Goal: Navigation & Orientation: Find specific page/section

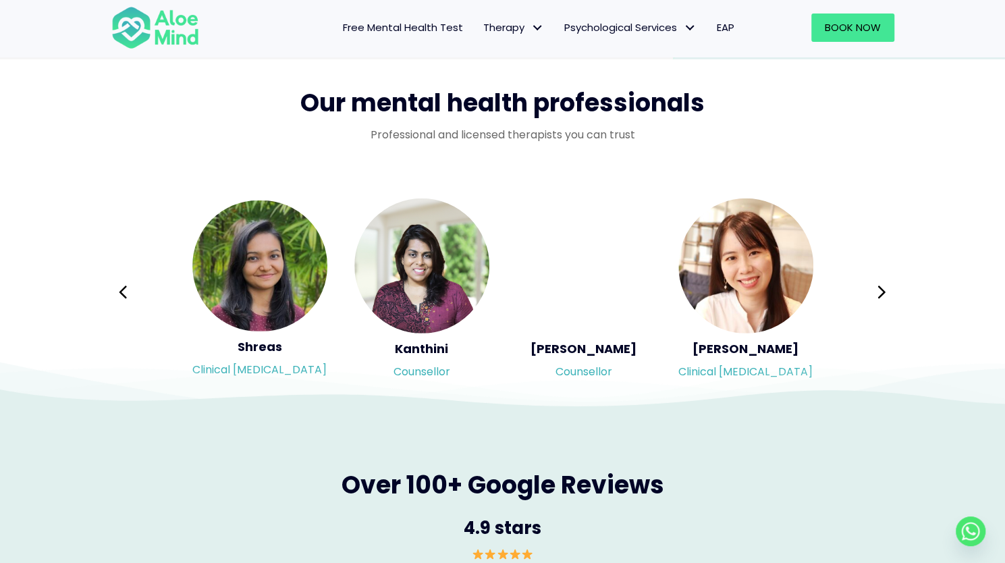
scroll to position [2161, 0]
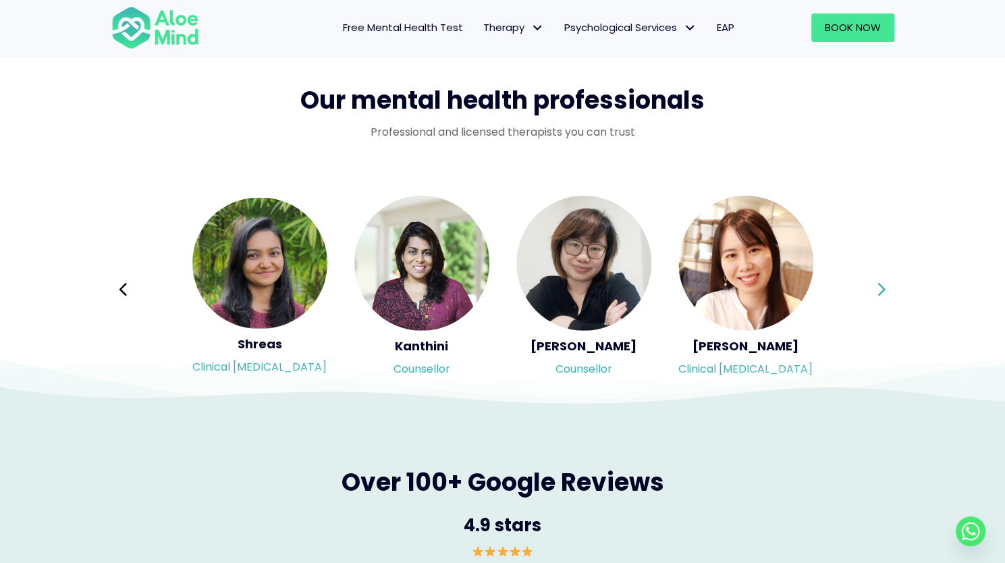
click at [881, 294] on icon at bounding box center [881, 290] width 9 height 26
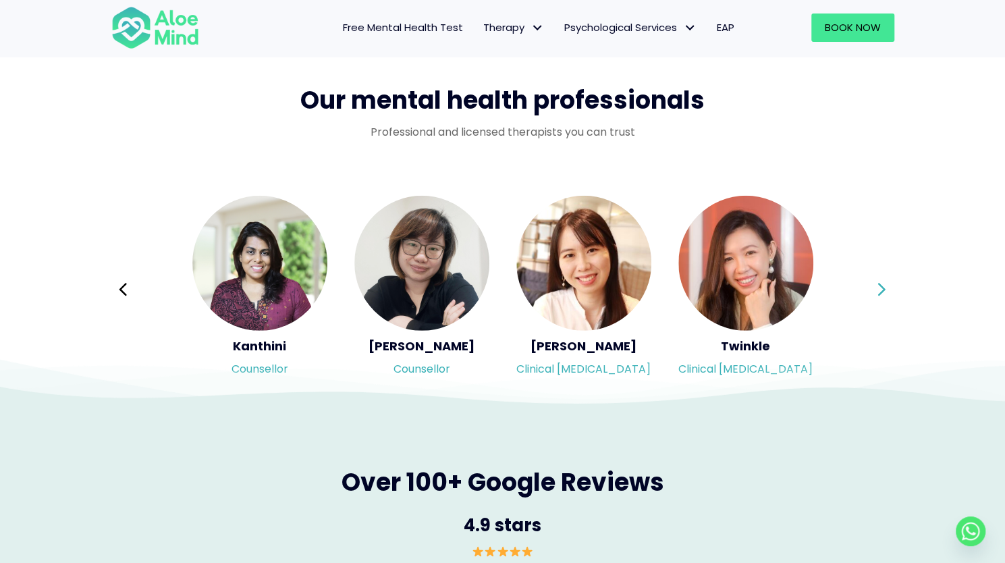
click at [881, 294] on icon at bounding box center [881, 290] width 9 height 26
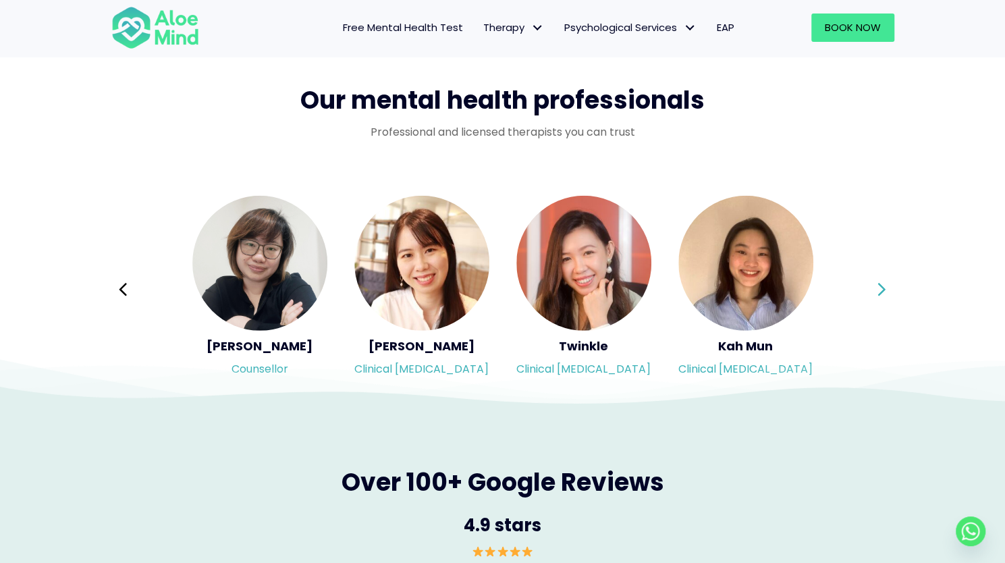
click at [881, 294] on div "Syndy Clinical [MEDICAL_DATA] Diveena Clinical [MEDICAL_DATA] Elynna Counsellor…" at bounding box center [502, 289] width 783 height 190
click at [881, 294] on icon at bounding box center [881, 290] width 9 height 26
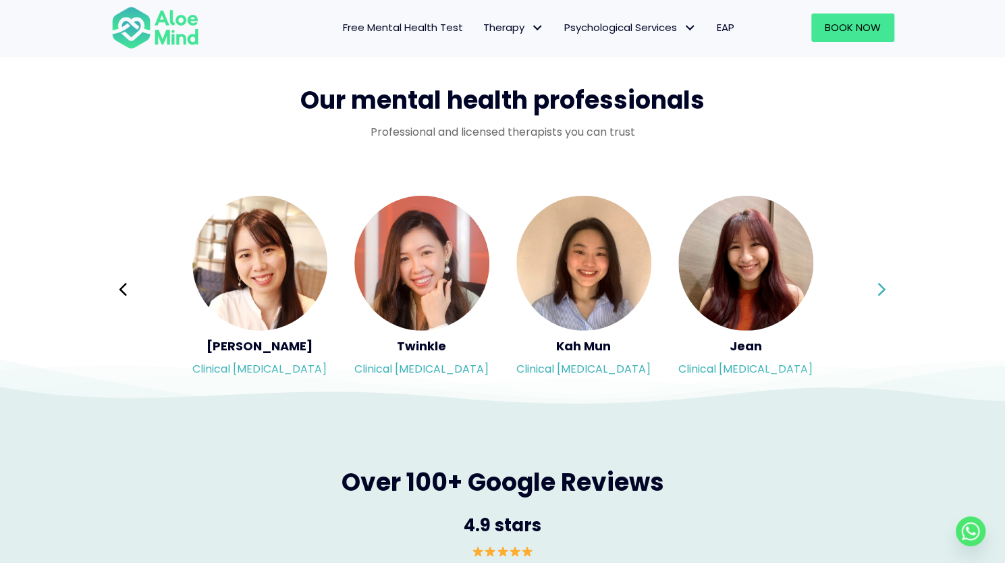
click at [881, 294] on div "Syndy Clinical [MEDICAL_DATA] Diveena Clinical [MEDICAL_DATA] Elynna Counsellor…" at bounding box center [502, 289] width 783 height 190
click at [881, 294] on icon at bounding box center [881, 290] width 9 height 26
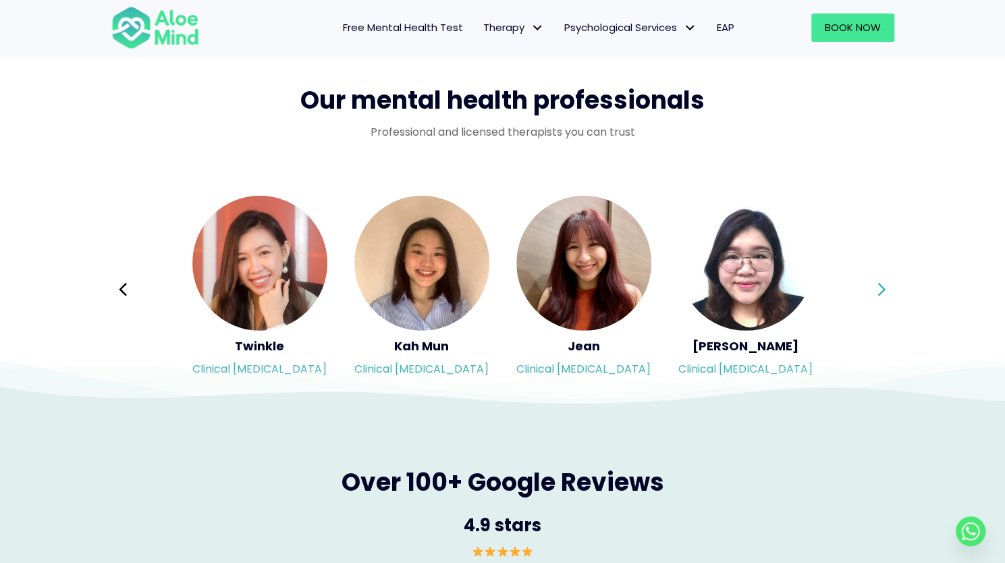
click at [881, 294] on div "Syndy Clinical [MEDICAL_DATA] Diveena Clinical [MEDICAL_DATA] Elynna Counsellor…" at bounding box center [502, 289] width 783 height 190
click at [881, 294] on icon at bounding box center [881, 290] width 9 height 26
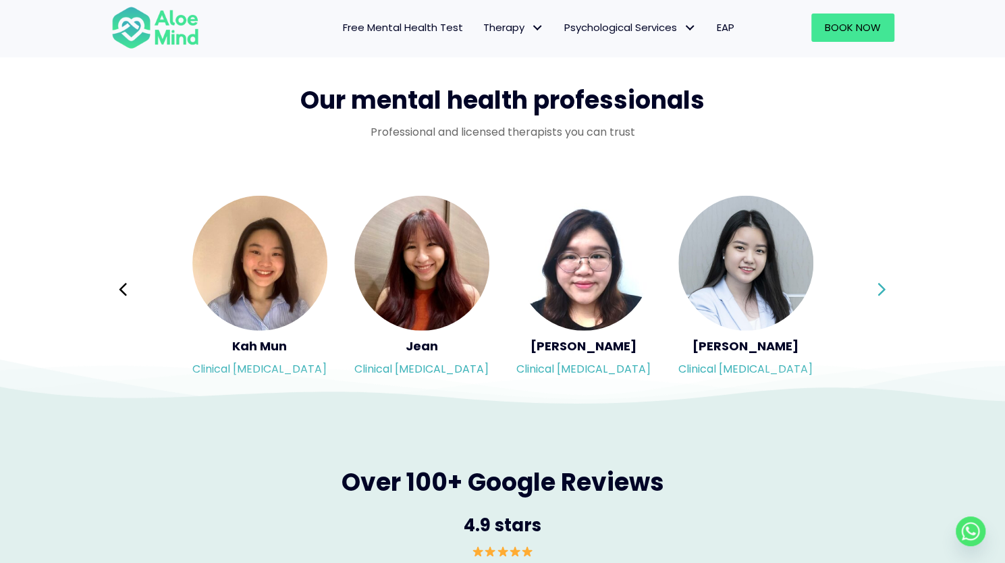
click at [881, 294] on div "Syndy Clinical [MEDICAL_DATA] Diveena Clinical [MEDICAL_DATA] Elynna Counsellor…" at bounding box center [502, 289] width 783 height 190
click at [882, 295] on icon at bounding box center [881, 290] width 9 height 26
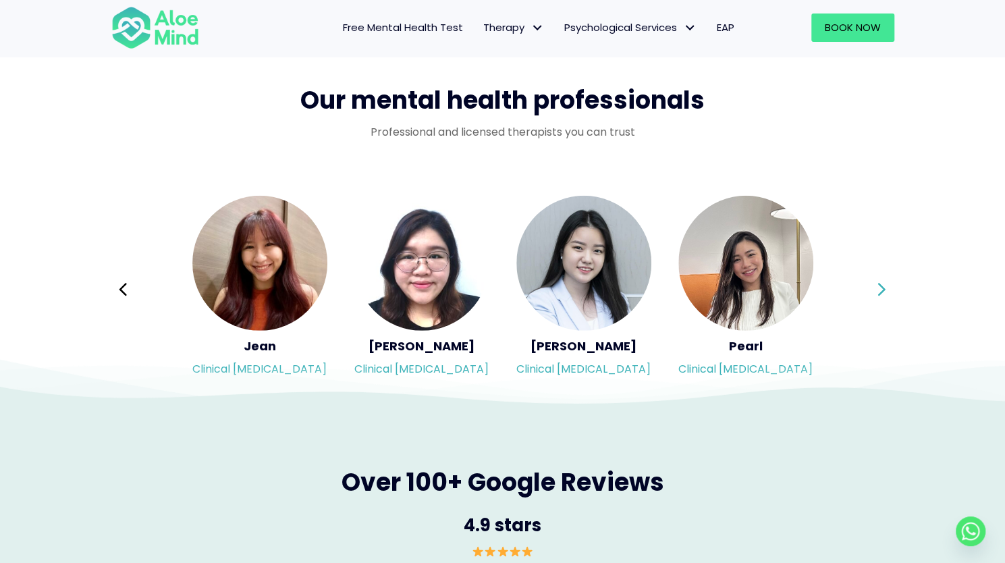
click at [882, 295] on icon at bounding box center [881, 290] width 9 height 26
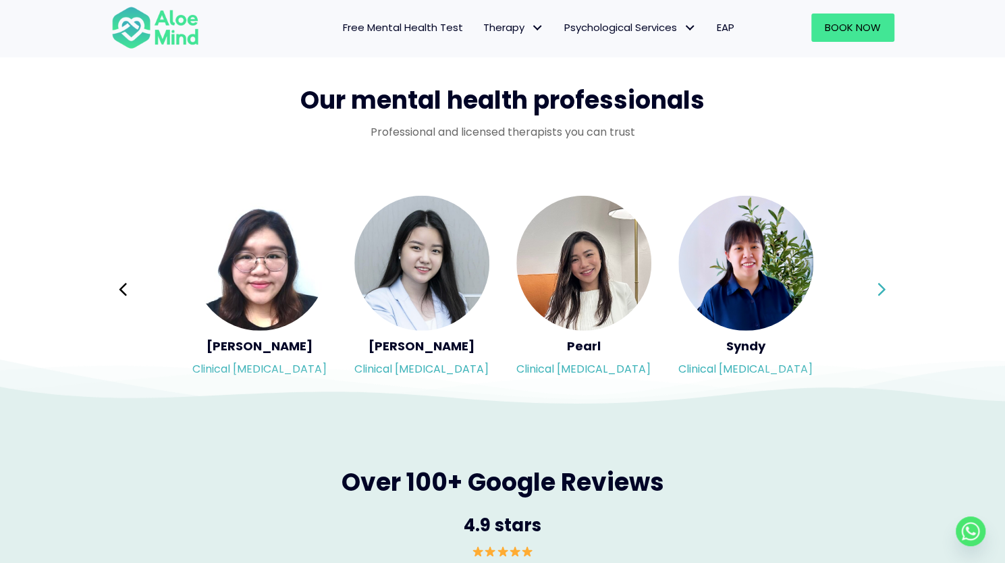
click at [882, 295] on div "Syndy Clinical [MEDICAL_DATA] Diveena Clinical [MEDICAL_DATA] Elynna Counsellor…" at bounding box center [502, 289] width 783 height 190
click at [882, 295] on icon at bounding box center [881, 290] width 9 height 26
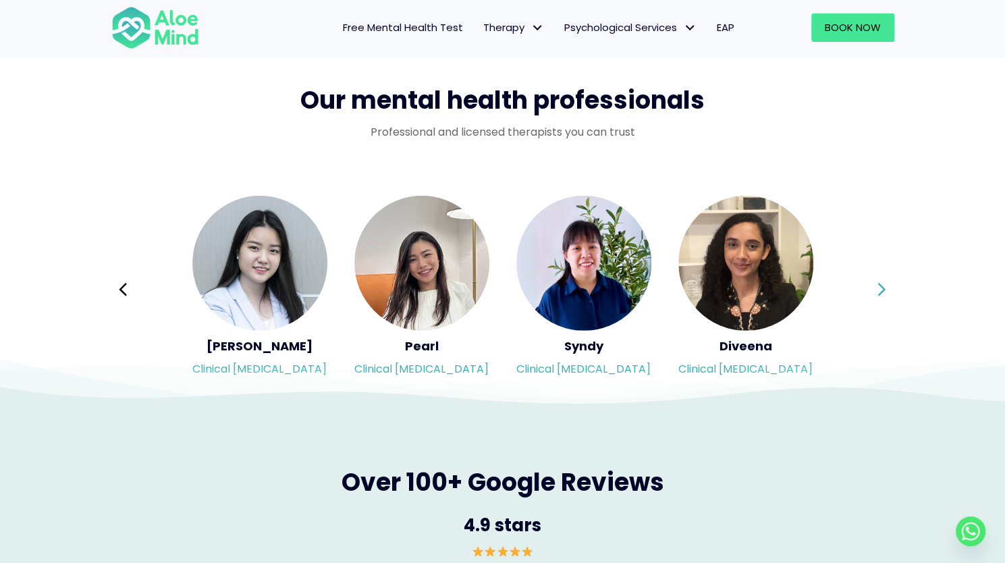
click at [882, 295] on div "Syndy Clinical [MEDICAL_DATA] Diveena Clinical [MEDICAL_DATA] Elynna Counsellor…" at bounding box center [502, 289] width 783 height 190
click at [882, 295] on icon at bounding box center [881, 290] width 9 height 26
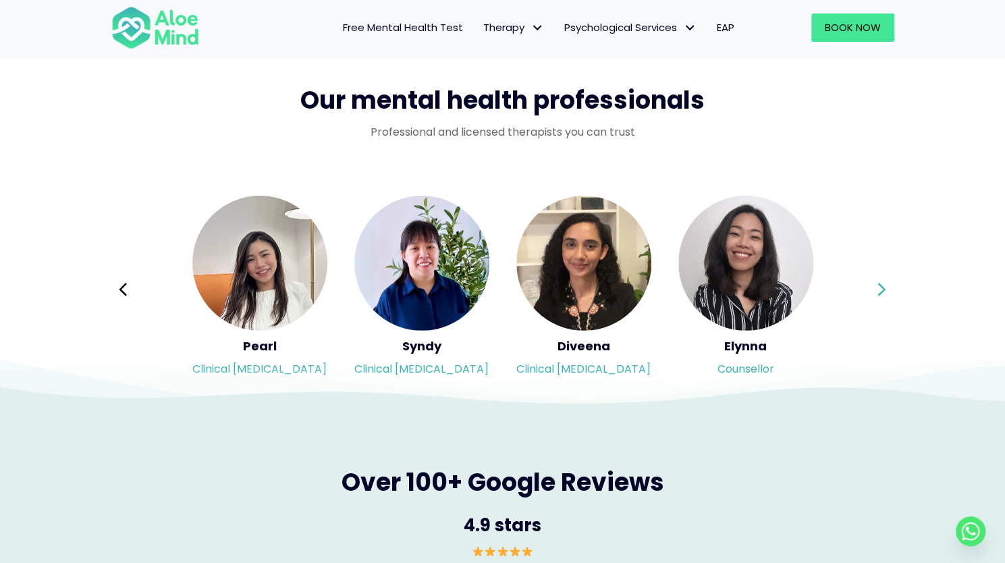
click at [882, 295] on div "Syndy Clinical [MEDICAL_DATA] Diveena Clinical [MEDICAL_DATA] Elynna Counsellor…" at bounding box center [502, 289] width 783 height 190
click at [882, 295] on icon at bounding box center [881, 290] width 9 height 26
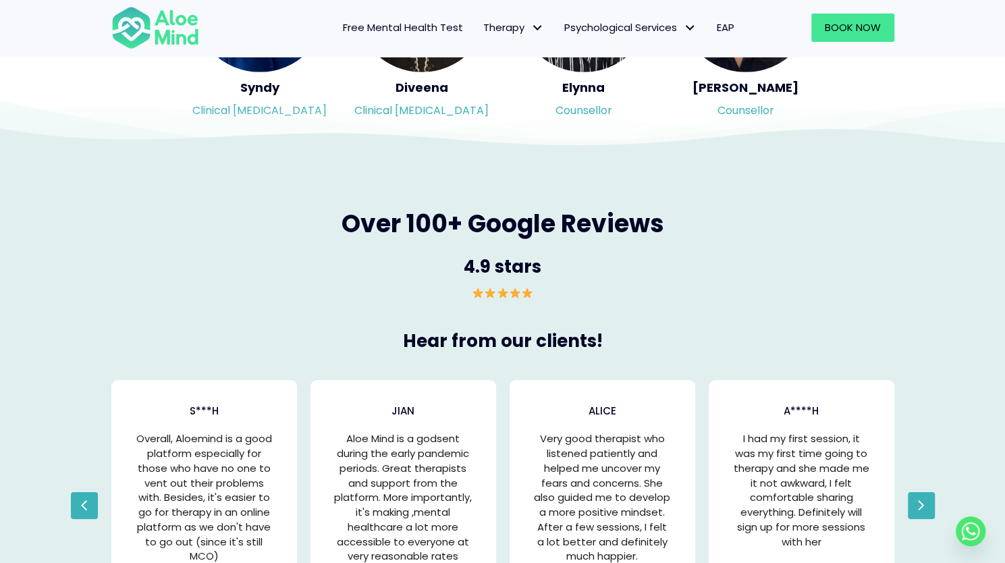
scroll to position [2228, 0]
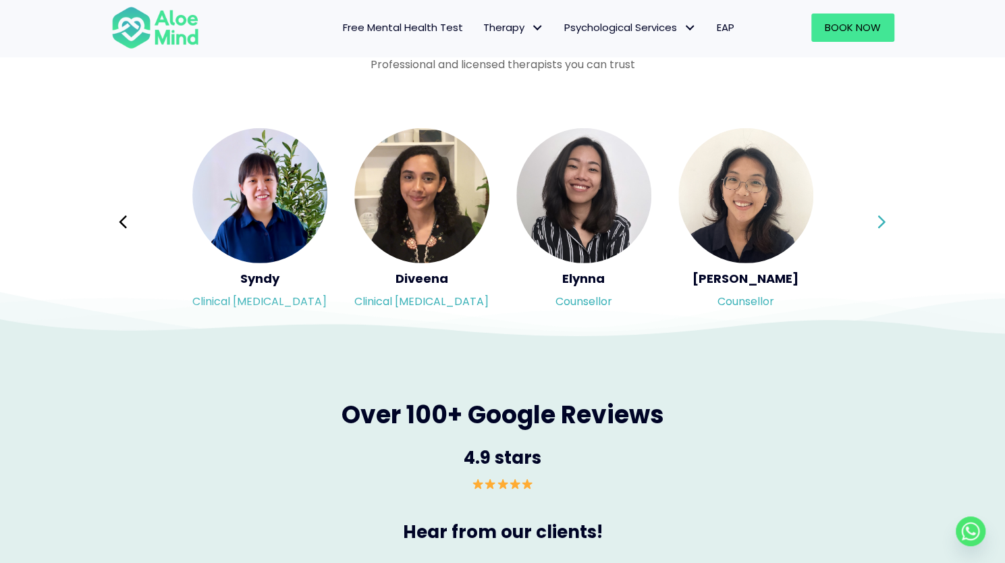
click at [871, 226] on button "Next" at bounding box center [882, 222] width 32 height 32
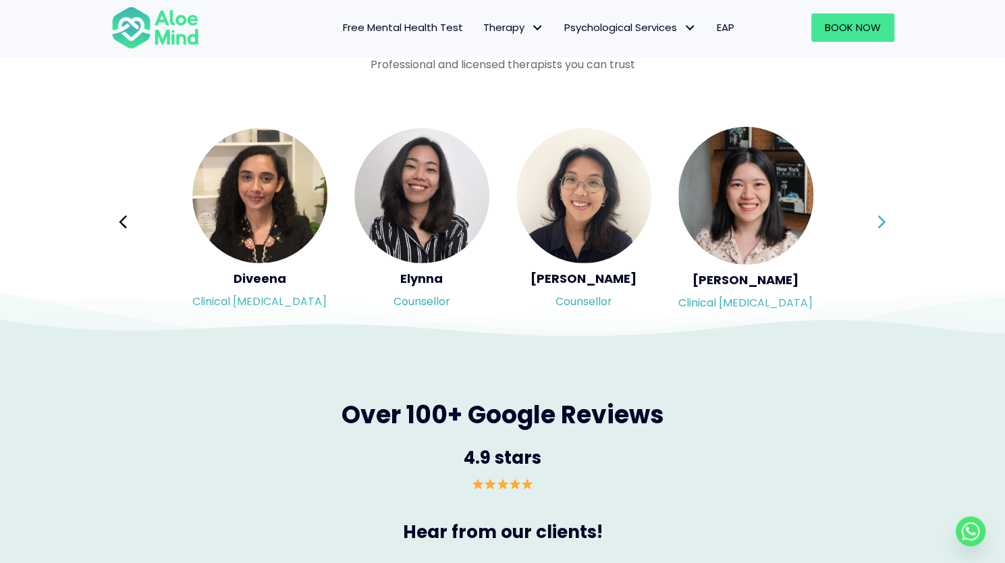
click at [871, 226] on div "Syndy Clinical [MEDICAL_DATA] Diveena Clinical [MEDICAL_DATA] Elynna Counsellor…" at bounding box center [502, 222] width 783 height 190
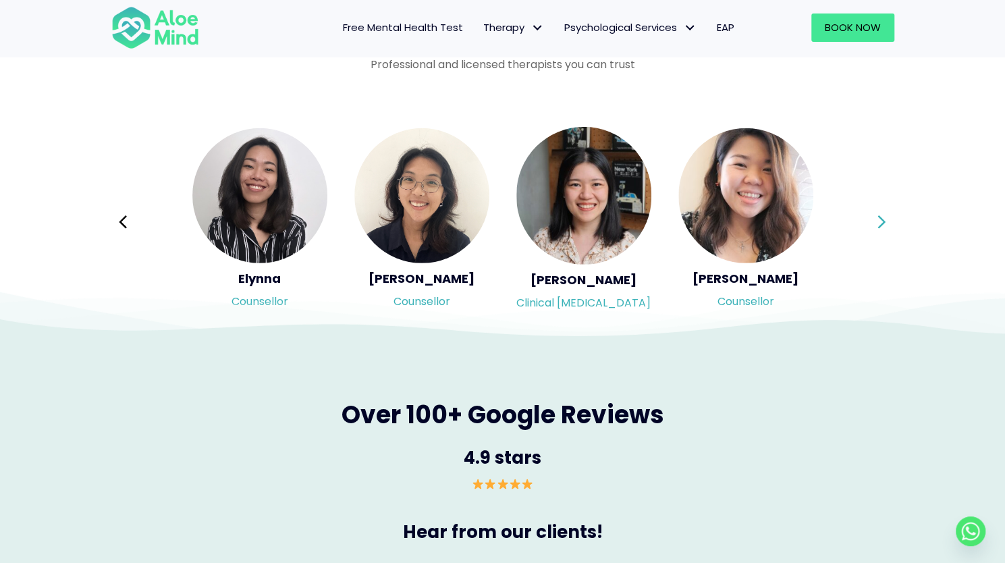
click at [886, 226] on icon at bounding box center [881, 222] width 9 height 26
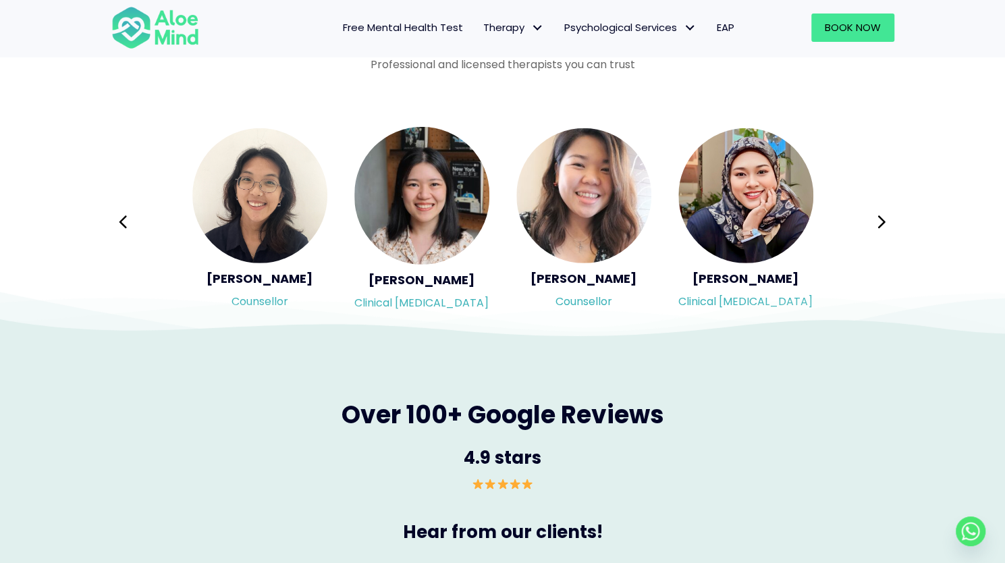
click at [886, 226] on div "Syndy Clinical [MEDICAL_DATA] Diveena Clinical [MEDICAL_DATA] Elynna Counsellor…" at bounding box center [502, 222] width 783 height 190
click at [885, 230] on icon at bounding box center [881, 222] width 9 height 26
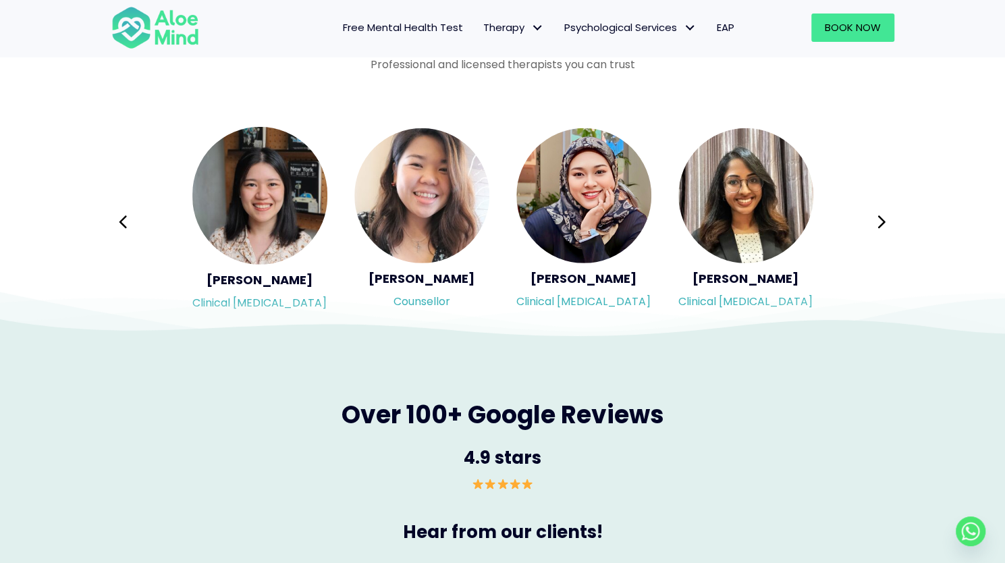
click at [573, 294] on icon at bounding box center [502, 305] width 1005 height 68
click at [576, 301] on icon at bounding box center [502, 305] width 1005 height 68
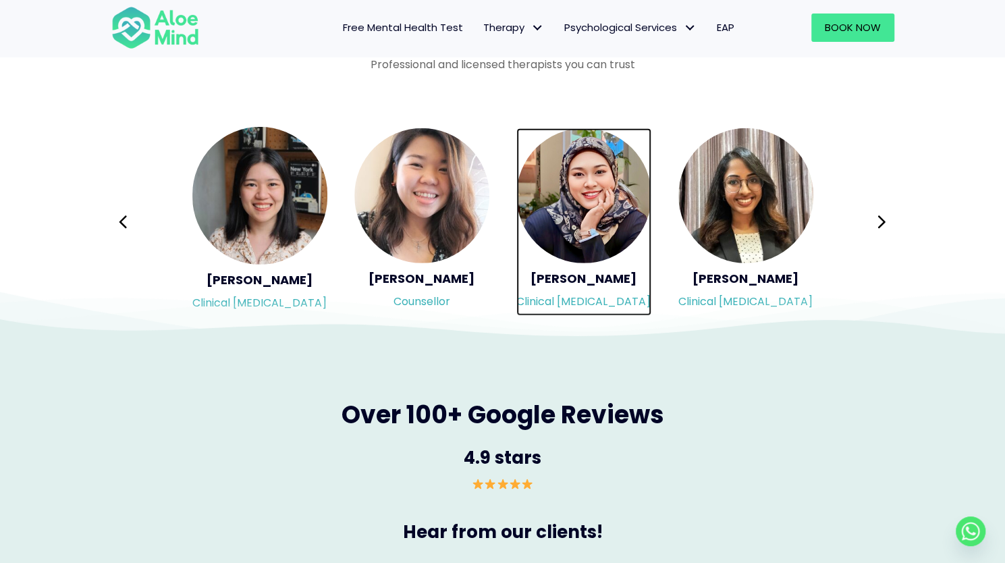
drag, startPoint x: 596, startPoint y: 199, endPoint x: 596, endPoint y: 214, distance: 14.9
click at [596, 198] on img "Slide 3 of 3" at bounding box center [584, 195] width 135 height 135
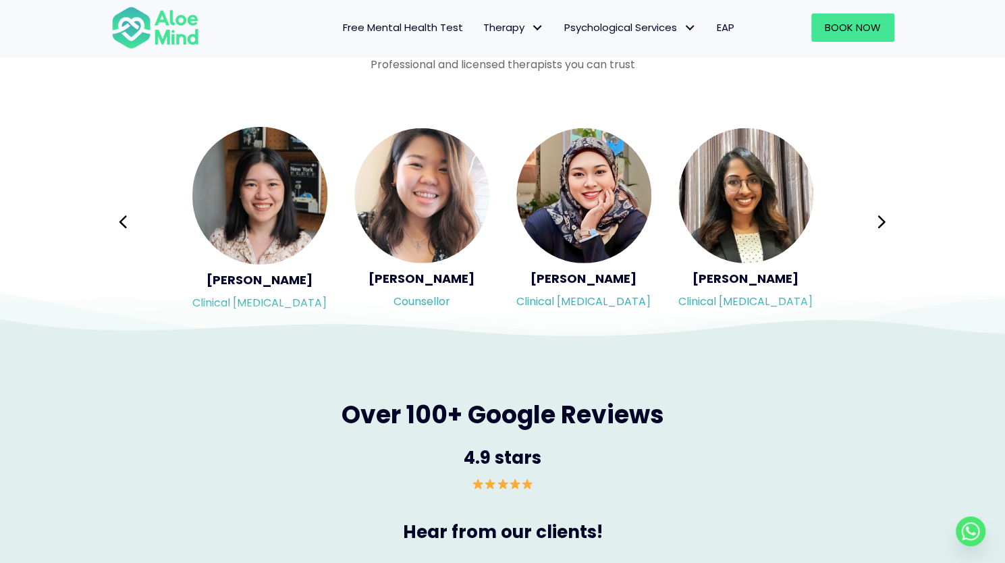
drag, startPoint x: 575, startPoint y: 310, endPoint x: 570, endPoint y: 303, distance: 8.2
click at [574, 311] on icon at bounding box center [526, 334] width 985 height 48
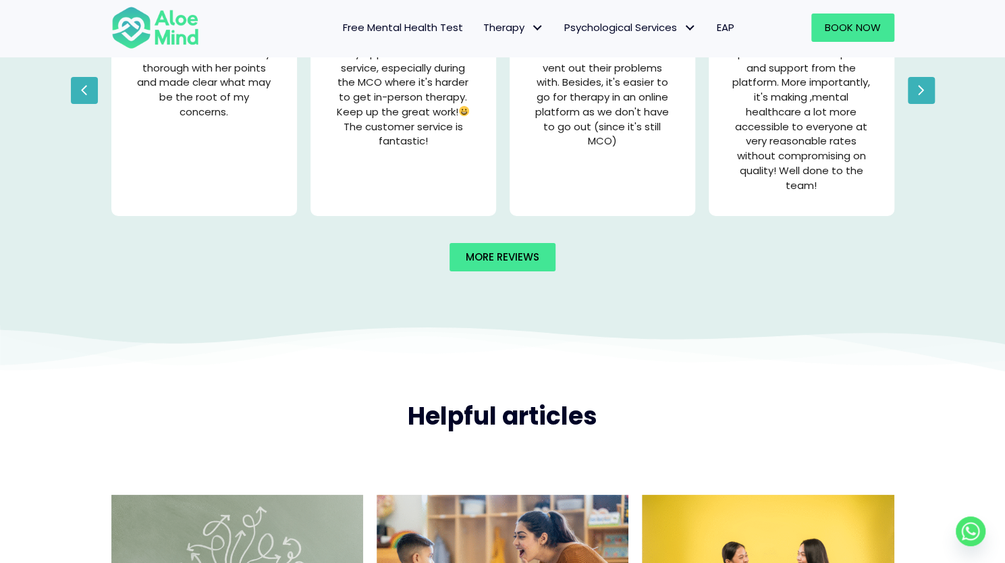
scroll to position [2836, 0]
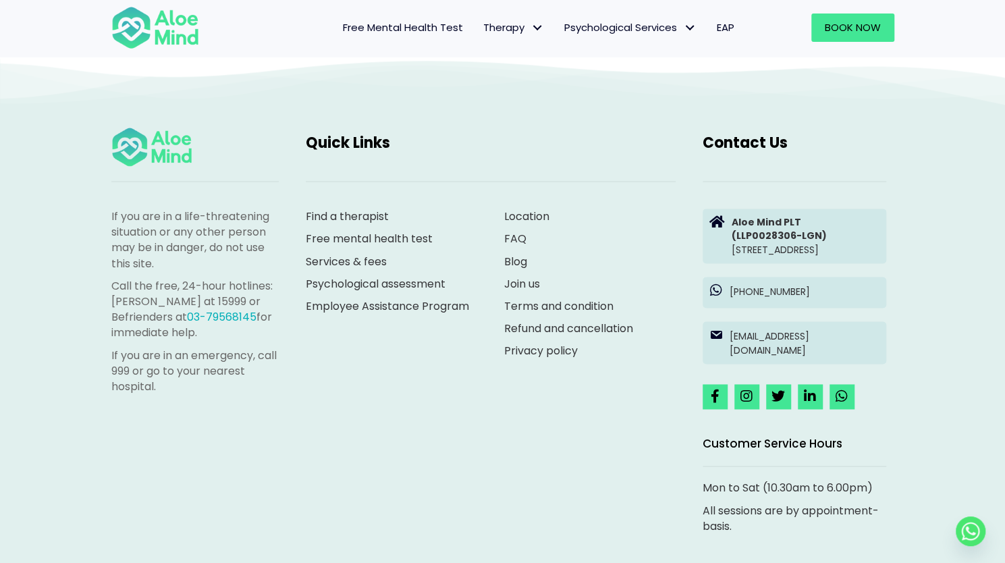
scroll to position [1118, 0]
